Goal: Task Accomplishment & Management: Use online tool/utility

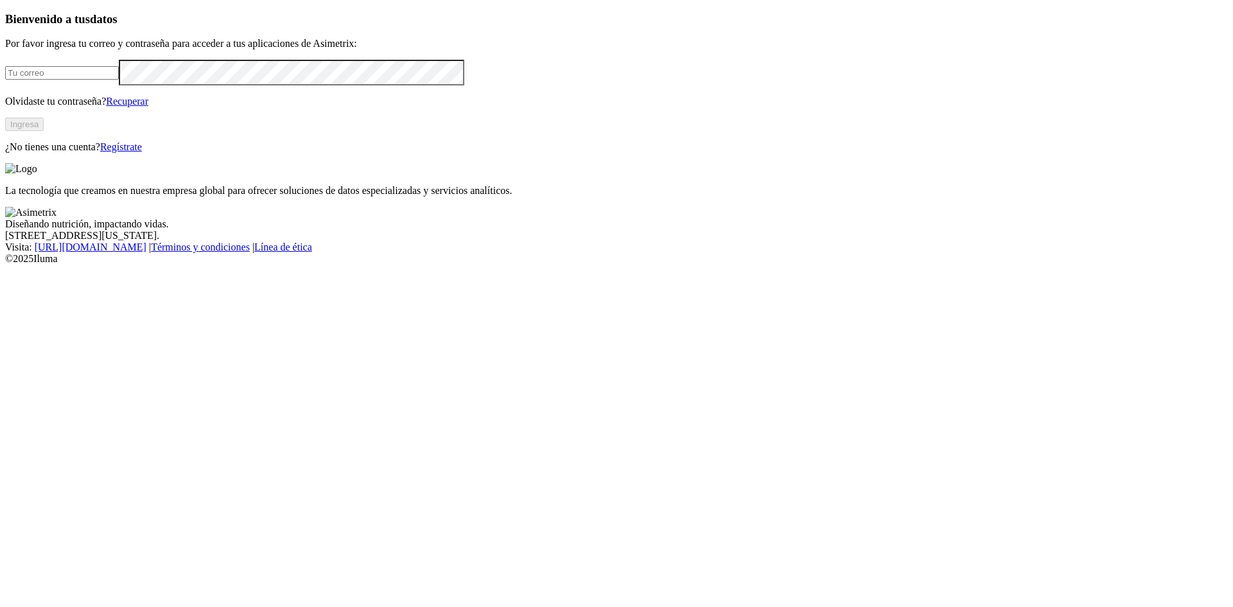
type input "[EMAIL_ADDRESS][DOMAIN_NAME]"
click at [44, 131] on button "Ingresa" at bounding box center [24, 123] width 39 height 13
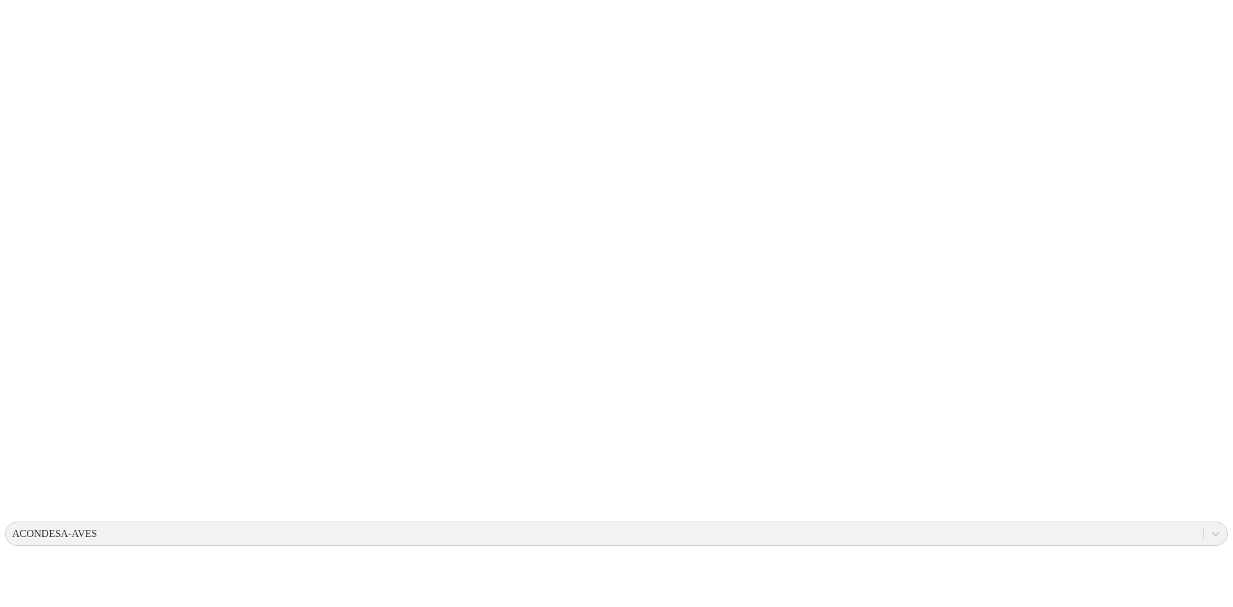
type input "11 DE AGOSTO"
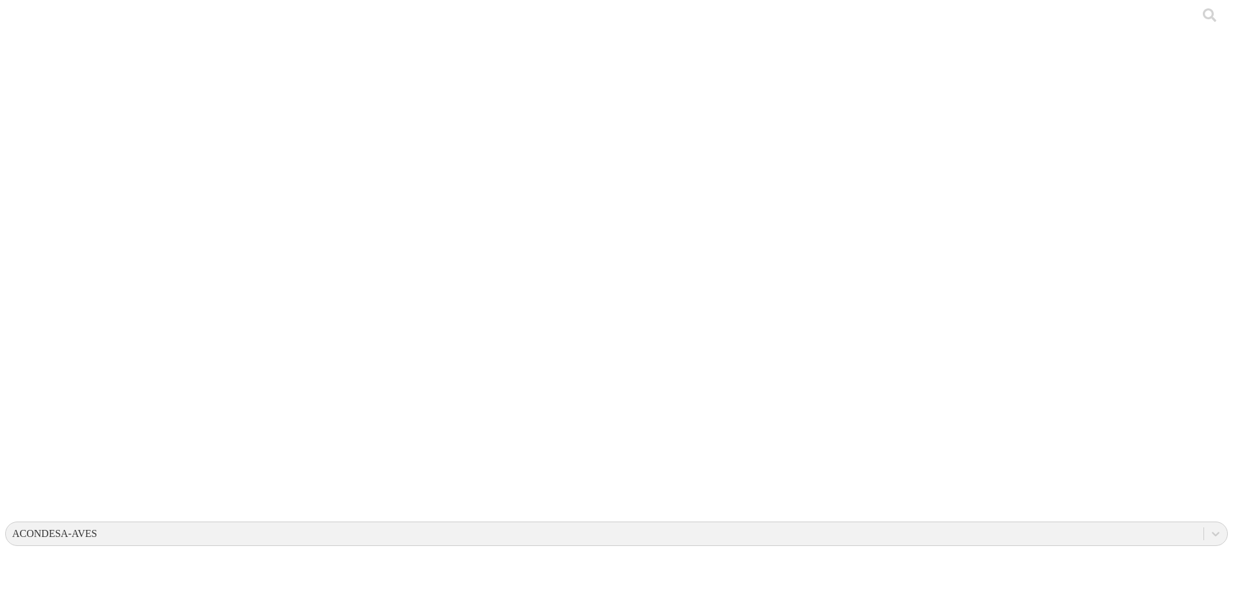
type input "11 DE AGOSTO"
